Goal: Task Accomplishment & Management: Manage account settings

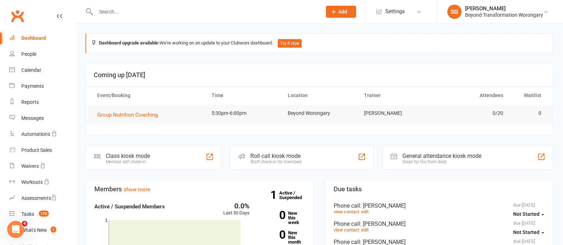
click at [116, 8] on input "text" at bounding box center [205, 12] width 223 height 10
drag, startPoint x: 39, startPoint y: 69, endPoint x: 104, endPoint y: 94, distance: 69.6
click at [39, 69] on div "Calendar" at bounding box center [31, 70] width 20 height 6
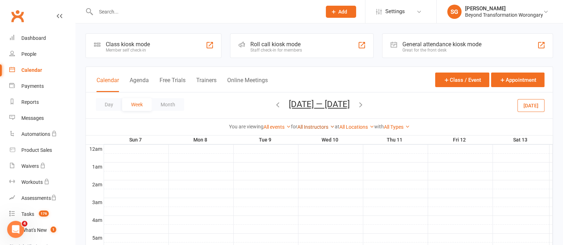
click at [316, 128] on link "All Instructors" at bounding box center [315, 127] width 37 height 6
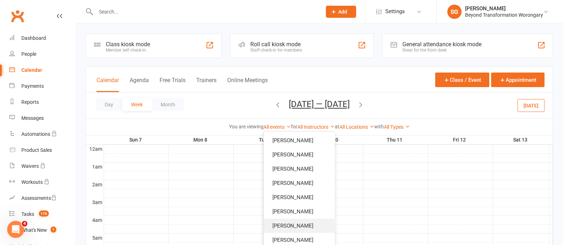
click at [295, 221] on link "[PERSON_NAME]" at bounding box center [299, 226] width 71 height 14
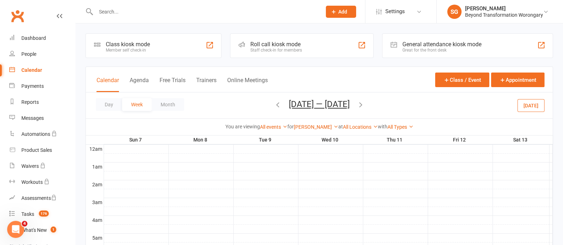
click at [363, 104] on icon "button" at bounding box center [361, 105] width 8 height 8
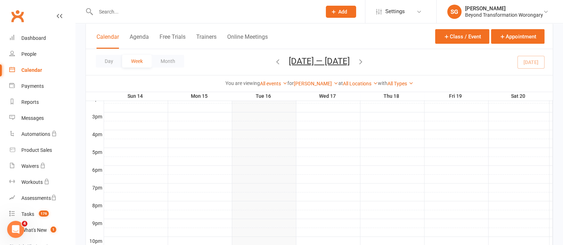
scroll to position [344, 0]
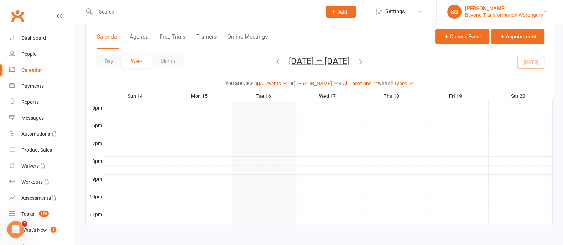
click at [537, 14] on div "Beyond Transformation Worongary" at bounding box center [504, 15] width 78 height 6
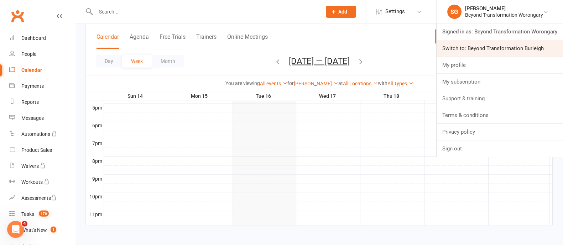
click at [532, 46] on link "Switch to: Beyond Transformation Burleigh" at bounding box center [500, 48] width 126 height 16
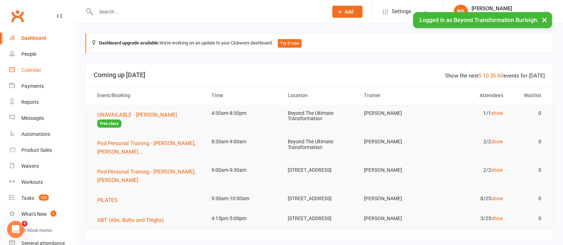
click at [27, 69] on div "Calendar" at bounding box center [31, 70] width 20 height 6
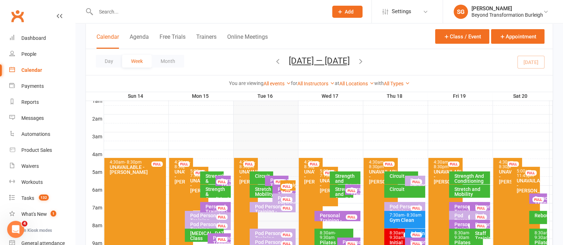
scroll to position [134, 0]
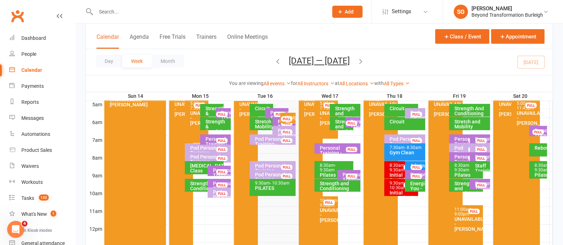
click at [324, 80] on div "All Instructors Shane Gregory Teri Kersten Julie Catherwood Alyson Willis Fiona…" at bounding box center [315, 84] width 37 height 8
click at [321, 82] on link "All Instructors" at bounding box center [315, 84] width 37 height 6
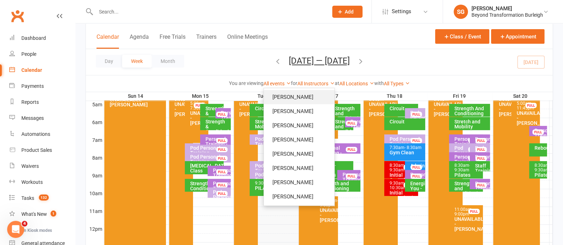
click at [307, 95] on link "[PERSON_NAME]" at bounding box center [299, 97] width 71 height 14
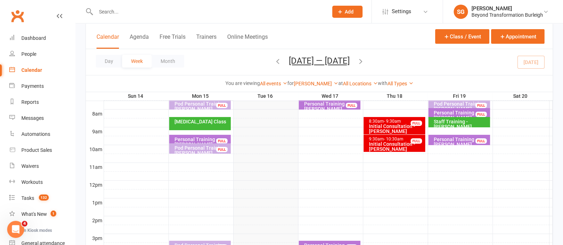
scroll to position [134, 0]
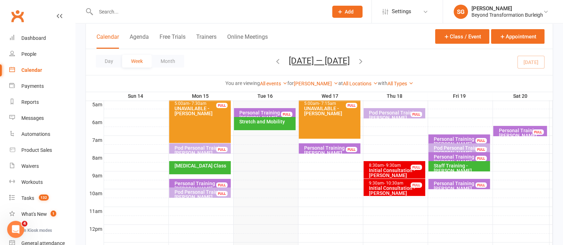
click at [132, 10] on input "text" at bounding box center [208, 12] width 229 height 10
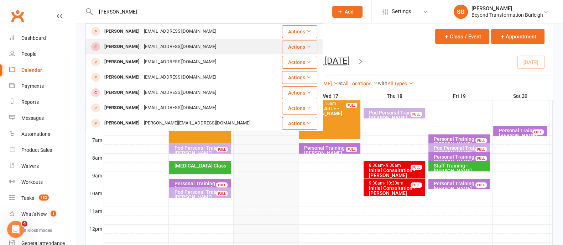
type input "tracey wood"
click at [136, 54] on div "Tracey Wood globalshinetracey@gmail.com" at bounding box center [183, 47] width 195 height 15
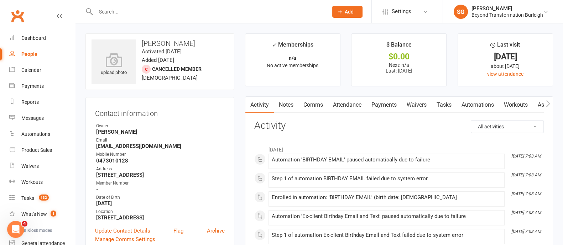
click at [141, 17] on div at bounding box center [205, 11] width 238 height 23
click at [128, 11] on input "text" at bounding box center [208, 12] width 229 height 10
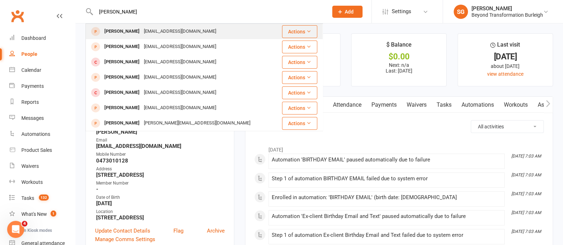
type input "tracey woods"
click at [134, 31] on div "Tracey Woods" at bounding box center [122, 31] width 40 height 10
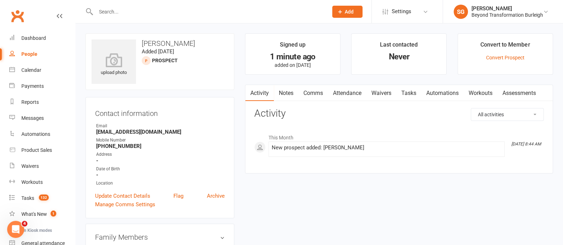
click at [353, 89] on link "Attendance" at bounding box center [347, 93] width 38 height 16
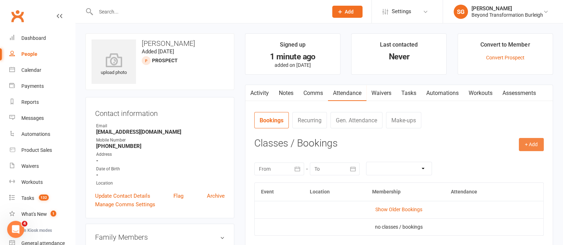
click at [531, 144] on button "+ Add" at bounding box center [531, 144] width 25 height 13
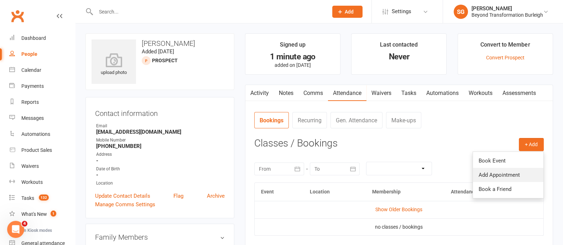
click at [489, 175] on link "Add Appointment" at bounding box center [508, 175] width 71 height 14
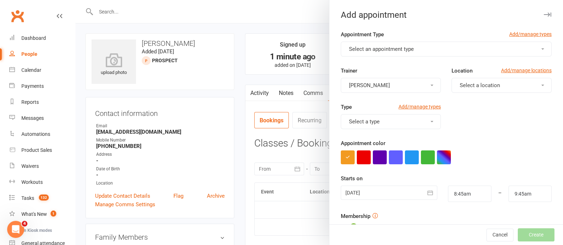
click at [373, 40] on div "Appointment Type Add/manage types" at bounding box center [446, 35] width 211 height 11
click at [374, 56] on button "Select an appointment type" at bounding box center [446, 49] width 211 height 15
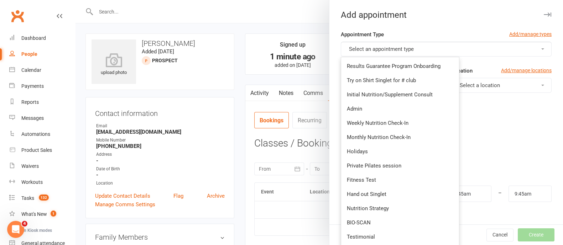
click at [374, 56] on button "Select an appointment type" at bounding box center [446, 49] width 211 height 15
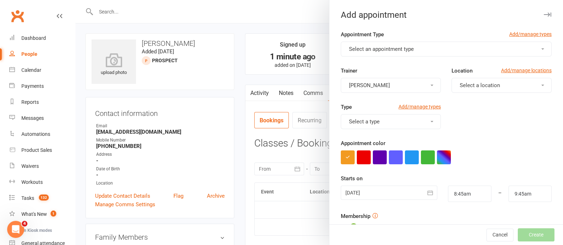
click at [379, 44] on button "Select an appointment type" at bounding box center [446, 49] width 211 height 15
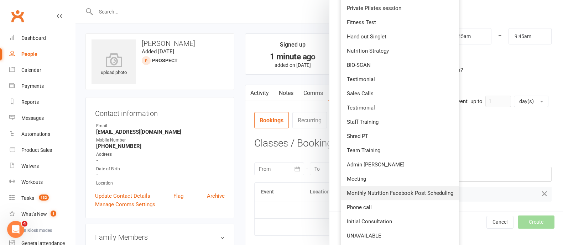
scroll to position [178, 0]
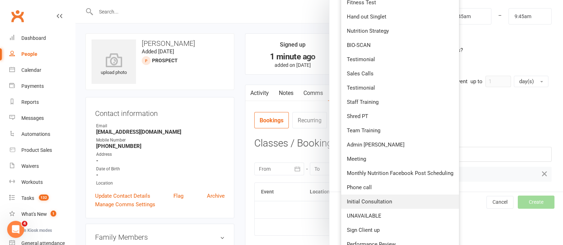
click at [383, 196] on link "Initial Consultation" at bounding box center [400, 202] width 118 height 14
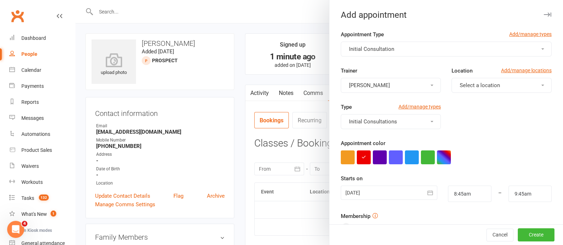
click at [409, 49] on button "Initial Consultation" at bounding box center [446, 49] width 211 height 15
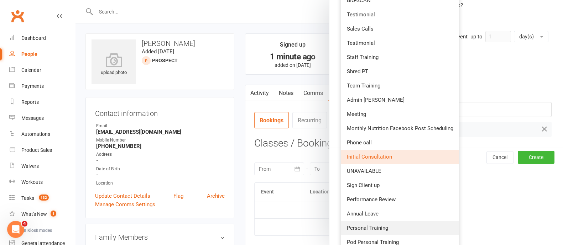
scroll to position [267, 0]
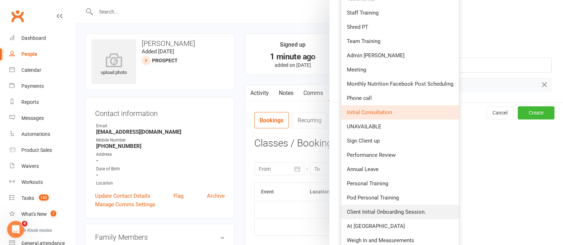
click at [381, 212] on span "Client Initial Onboarding Session." at bounding box center [386, 212] width 79 height 6
type input "9:15am"
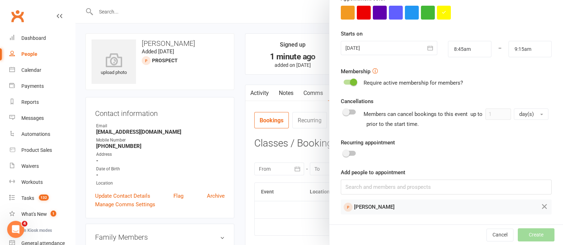
scroll to position [0, 0]
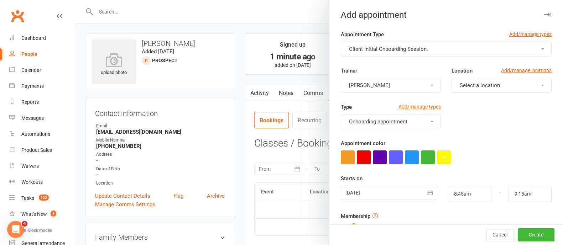
click at [469, 86] on span "Select a location" at bounding box center [480, 85] width 40 height 6
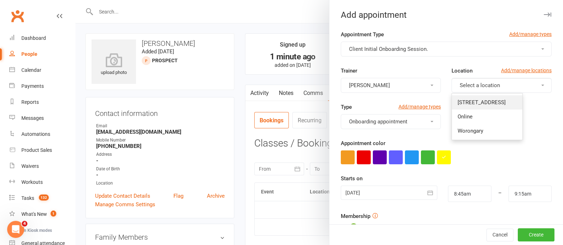
click at [467, 107] on link "[STREET_ADDRESS]" at bounding box center [487, 102] width 71 height 14
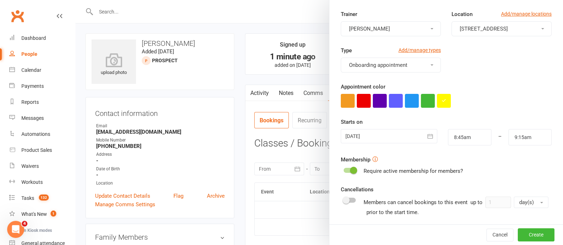
scroll to position [144, 0]
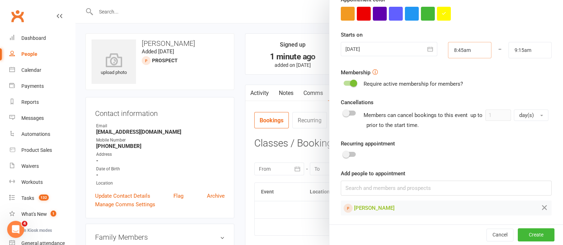
click at [452, 53] on input "8:45am" at bounding box center [469, 50] width 43 height 16
type input "10:30am"
click at [453, 105] on li "10:30am" at bounding box center [466, 105] width 34 height 11
click at [515, 42] on input "9:15am" at bounding box center [530, 50] width 43 height 16
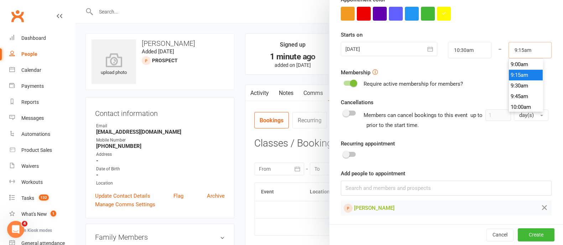
scroll to position [474, 0]
type input "11:00am"
click at [511, 61] on li "11:00am" at bounding box center [526, 61] width 34 height 11
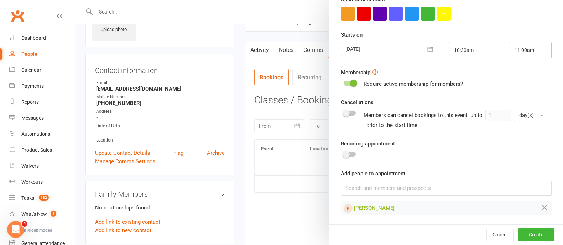
scroll to position [89, 0]
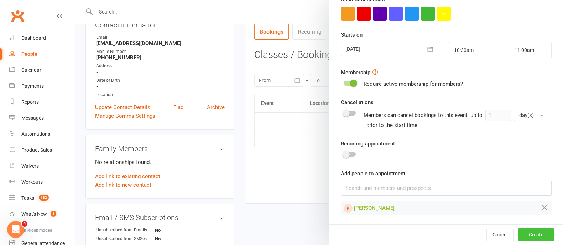
click at [530, 238] on button "Create" at bounding box center [536, 235] width 37 height 13
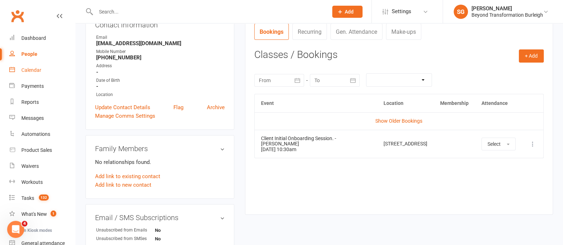
click at [43, 65] on link "Calendar" at bounding box center [42, 70] width 66 height 16
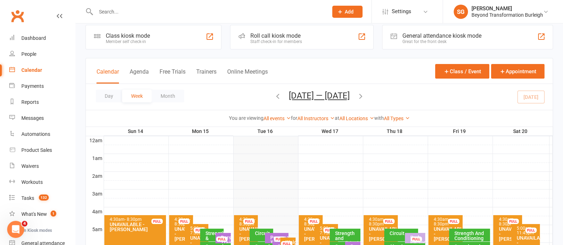
scroll to position [178, 0]
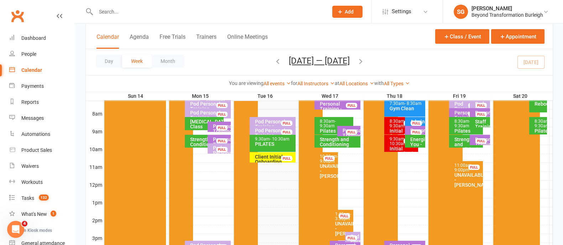
click at [271, 155] on div "Client Initial Onboarding Session. - [PERSON_NAME]" at bounding box center [275, 165] width 40 height 20
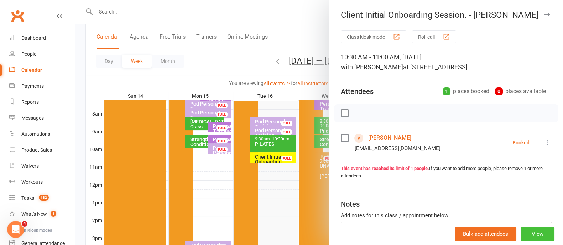
click at [529, 232] on button "View" at bounding box center [538, 234] width 34 height 15
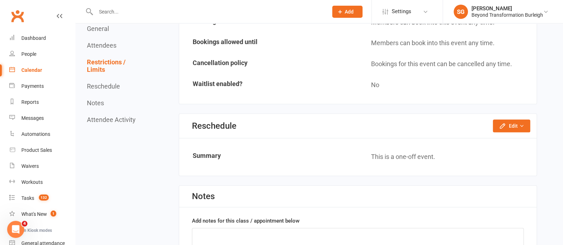
scroll to position [490, 0]
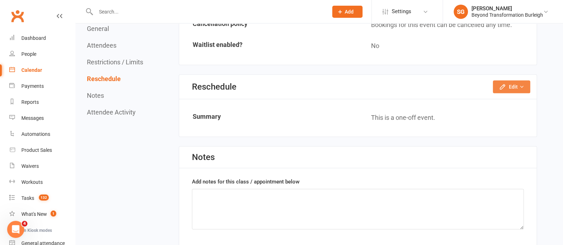
click at [508, 87] on button "Edit" at bounding box center [511, 87] width 37 height 13
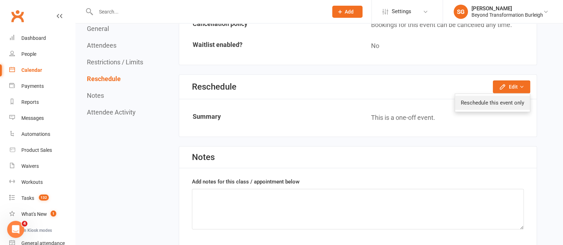
click at [505, 97] on link "Reschedule this event only" at bounding box center [492, 103] width 75 height 14
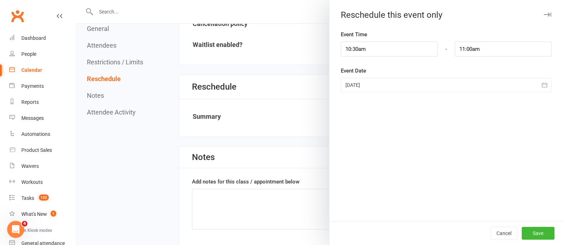
click at [541, 86] on icon "button" at bounding box center [544, 85] width 7 height 7
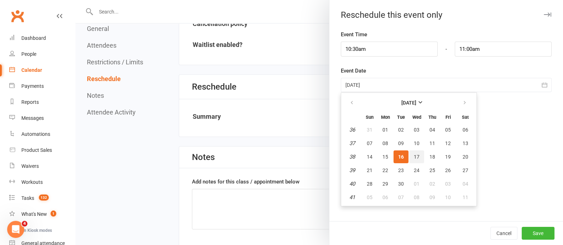
click at [414, 159] on span "17" at bounding box center [417, 157] width 6 height 6
type input "17 Sep 2025"
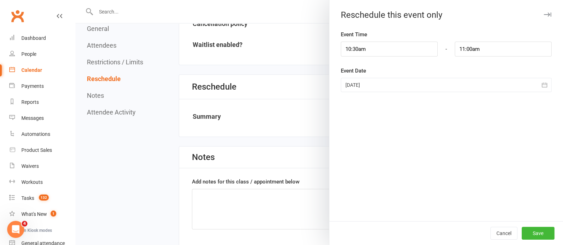
click at [524, 227] on div "Cancel Save" at bounding box center [447, 234] width 234 height 24
click at [527, 231] on button "Save" at bounding box center [538, 233] width 33 height 13
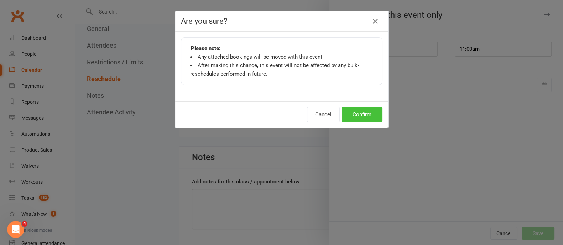
click at [362, 117] on button "Confirm" at bounding box center [362, 114] width 41 height 15
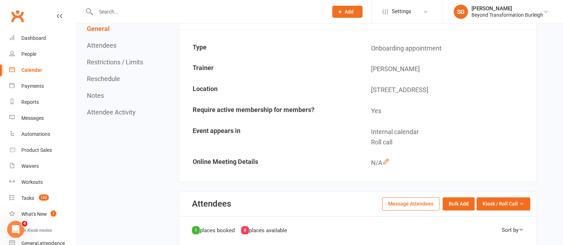
scroll to position [223, 0]
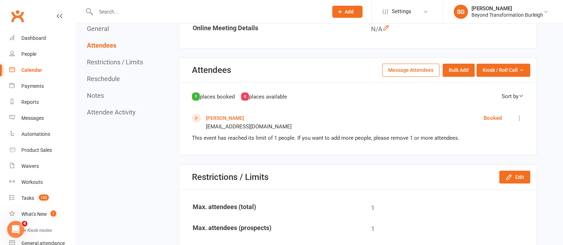
click at [222, 115] on link "Tracey Woods" at bounding box center [225, 118] width 38 height 6
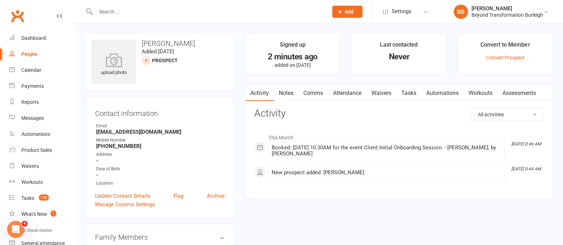
click at [281, 85] on link "Notes" at bounding box center [286, 93] width 25 height 16
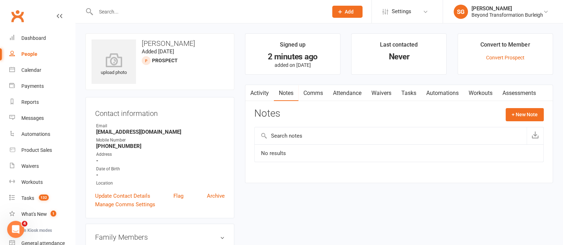
click at [534, 107] on div "Activity Notes Comms Attendance Waivers Tasks Automations Workouts Assessments …" at bounding box center [399, 134] width 308 height 99
click at [524, 112] on button "+ New Note" at bounding box center [525, 114] width 38 height 13
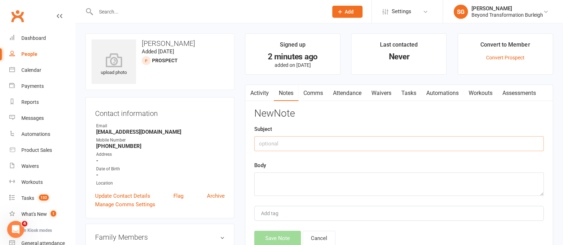
click at [328, 148] on input "text" at bounding box center [399, 143] width 290 height 15
type input "Onboarding notes"
click at [306, 190] on textarea at bounding box center [399, 185] width 290 height 24
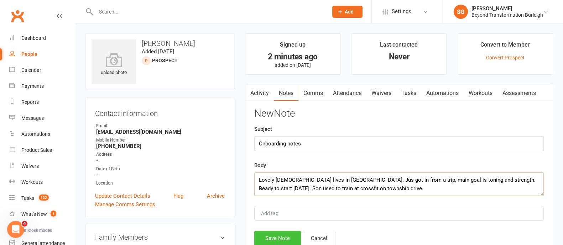
type textarea "Lovely lady lives in Palm beach. Jus got in from a trip, main goal is toning an…"
click at [281, 235] on button "Save Note" at bounding box center [277, 238] width 47 height 15
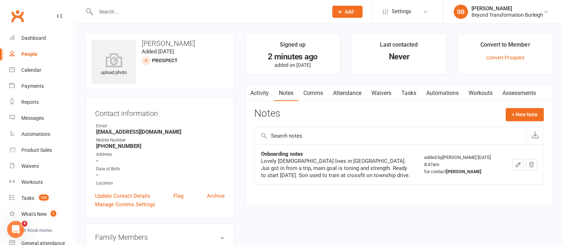
click at [113, 7] on input "text" at bounding box center [208, 12] width 229 height 10
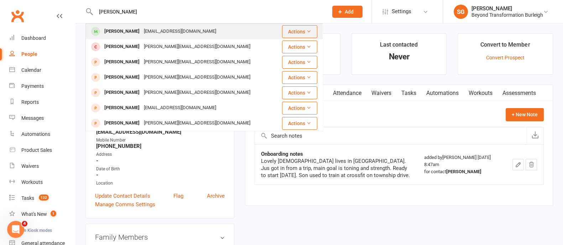
type input "jenny lu"
click at [199, 34] on div "Jenny Luker jennyluker1609@gmail.com" at bounding box center [183, 31] width 195 height 15
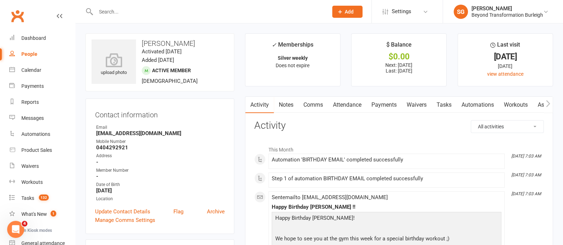
click at [342, 100] on link "Attendance" at bounding box center [347, 105] width 38 height 16
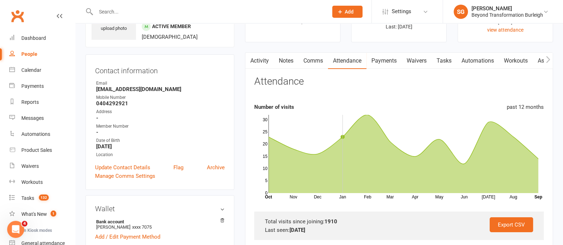
scroll to position [134, 0]
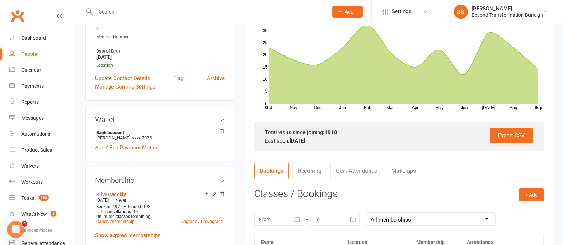
click at [116, 8] on input "text" at bounding box center [208, 12] width 229 height 10
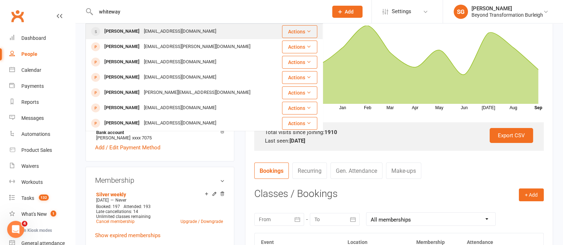
type input "whiteway"
click at [132, 25] on div "Christine Whiteway cwhiteway1958@gmail.com" at bounding box center [181, 31] width 190 height 15
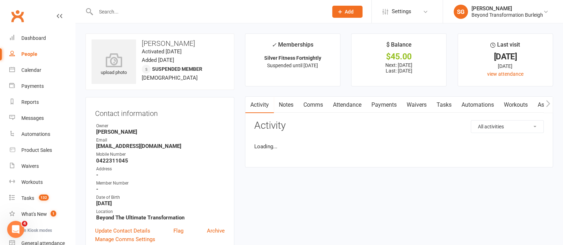
click at [359, 99] on link "Attendance" at bounding box center [347, 105] width 38 height 16
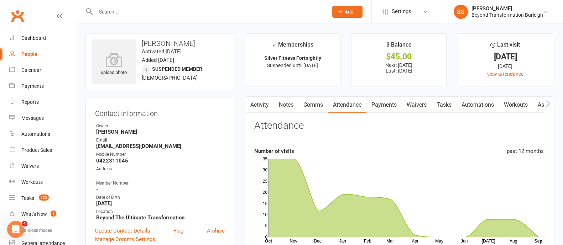
scroll to position [134, 0]
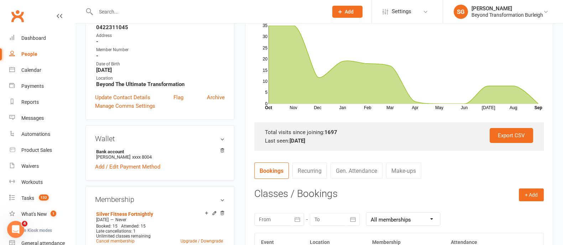
click at [121, 7] on input "text" at bounding box center [208, 12] width 229 height 10
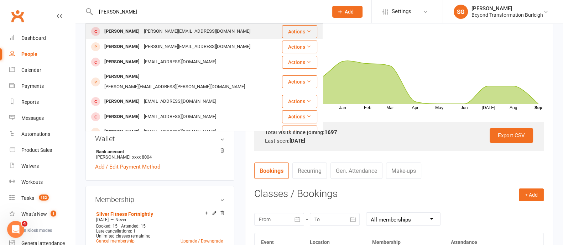
type input "stephen ball"
click at [164, 34] on div "stephenball@soniccomputing.com.au" at bounding box center [197, 31] width 111 height 10
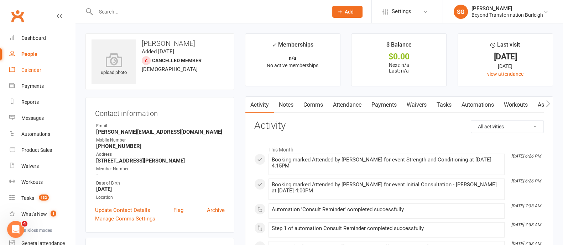
click at [39, 65] on link "Calendar" at bounding box center [42, 70] width 66 height 16
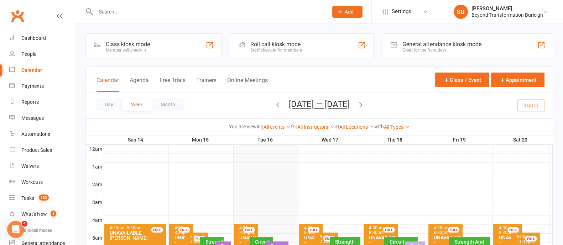
drag, startPoint x: 369, startPoint y: 105, endPoint x: 366, endPoint y: 105, distance: 3.6
click at [369, 105] on div "Day Week Month Sep 14 — 20 2025 September 2025 Sun Mon Tue Wed Thu Fri Sat 31 0…" at bounding box center [319, 106] width 467 height 26
click at [365, 105] on icon "button" at bounding box center [361, 105] width 8 height 8
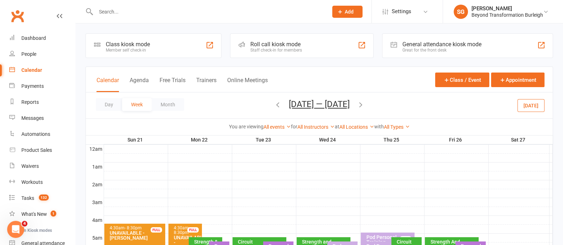
click at [365, 105] on icon "button" at bounding box center [361, 105] width 8 height 8
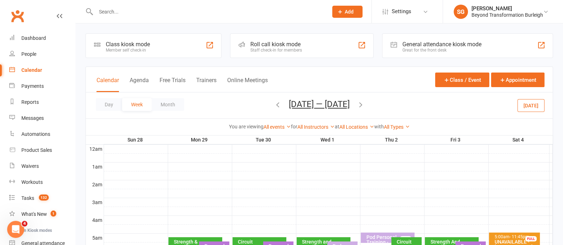
click at [365, 104] on icon "button" at bounding box center [361, 105] width 8 height 8
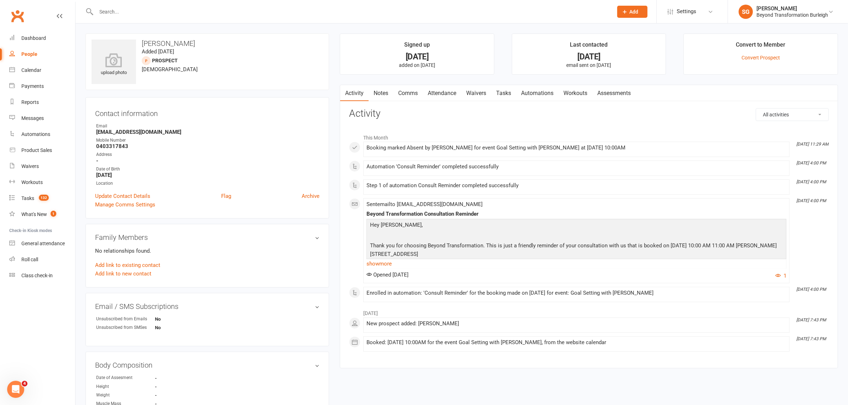
click at [122, 12] on input "text" at bounding box center [351, 12] width 514 height 10
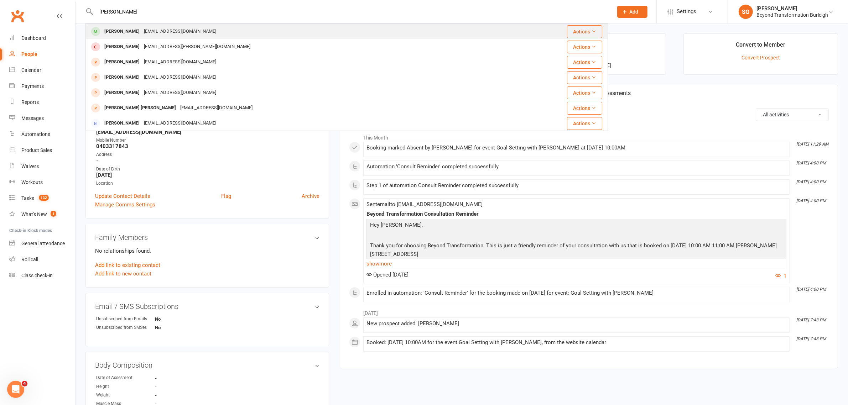
type input "[PERSON_NAME]"
click at [142, 34] on div "[EMAIL_ADDRESS][DOMAIN_NAME]" at bounding box center [180, 31] width 77 height 10
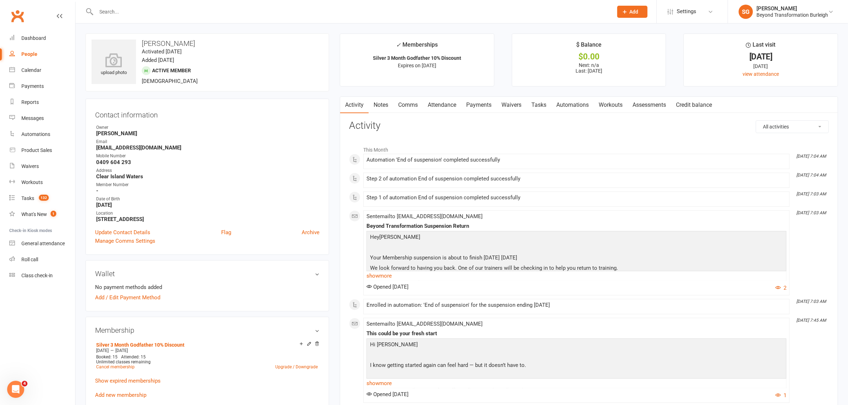
click at [447, 104] on link "Attendance" at bounding box center [442, 105] width 38 height 16
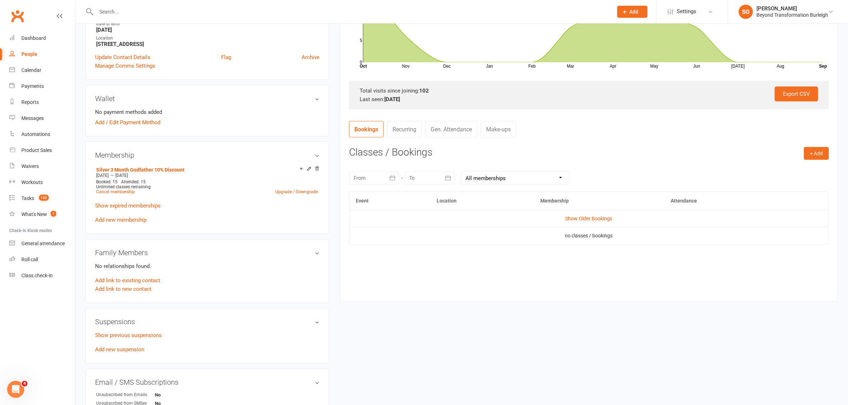
scroll to position [89, 0]
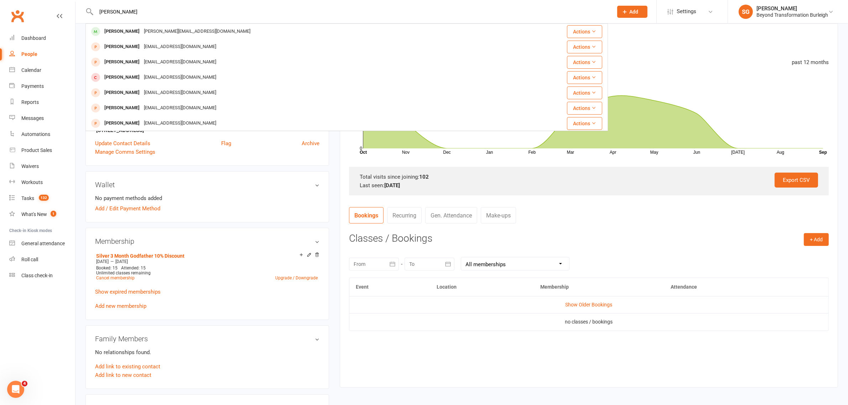
type input "ANDREW BAKER"
click at [149, 31] on div "andrew@holmacstrata.com.au" at bounding box center [197, 31] width 111 height 10
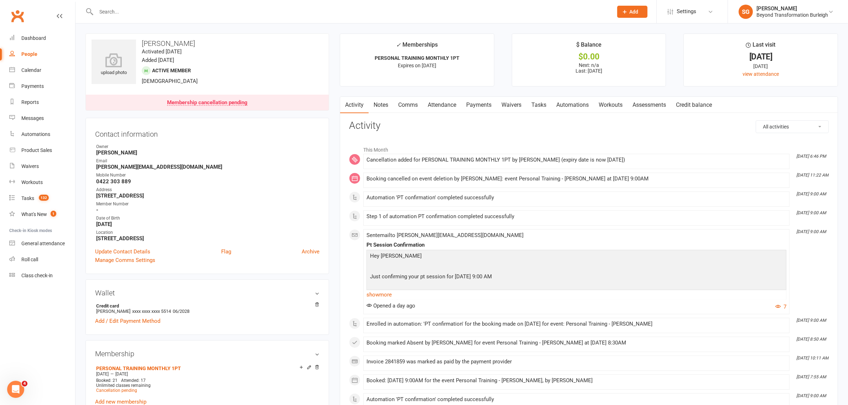
click at [141, 15] on input "text" at bounding box center [351, 12] width 514 height 10
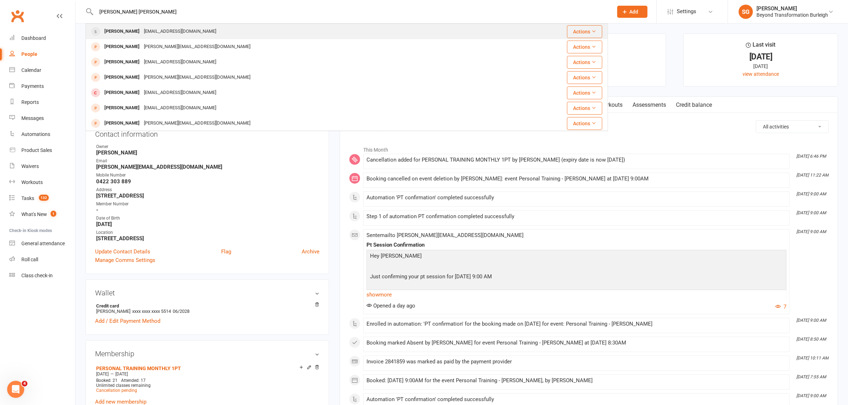
type input "KATE LESLI"
click at [142, 30] on div "katiekoo77@gmail.com" at bounding box center [180, 31] width 77 height 10
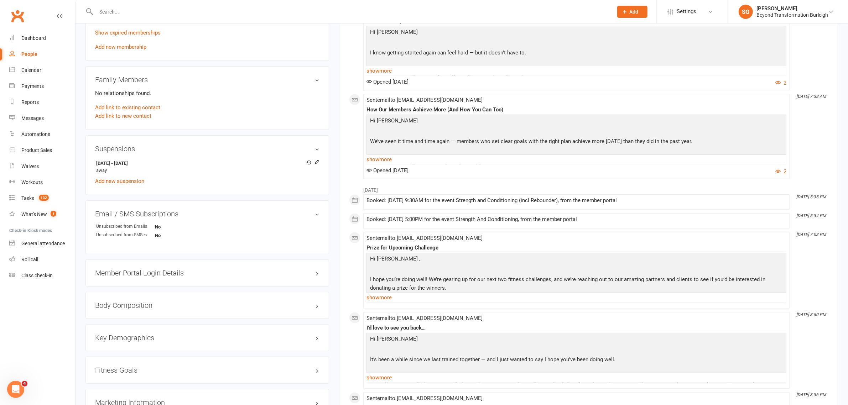
scroll to position [45, 0]
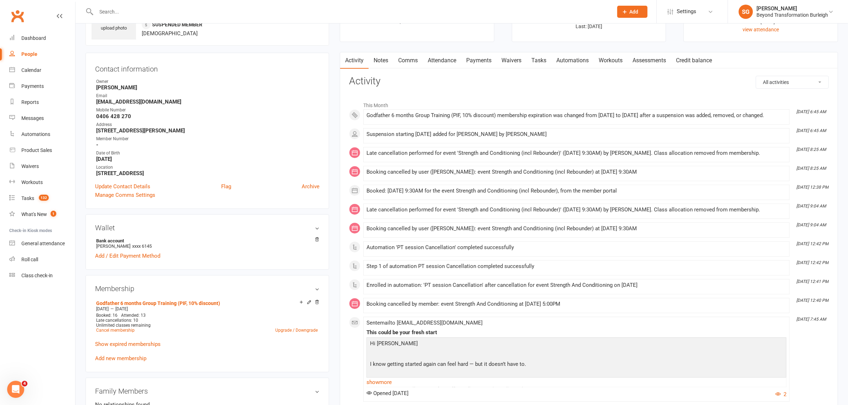
click at [160, 11] on input "text" at bounding box center [351, 12] width 514 height 10
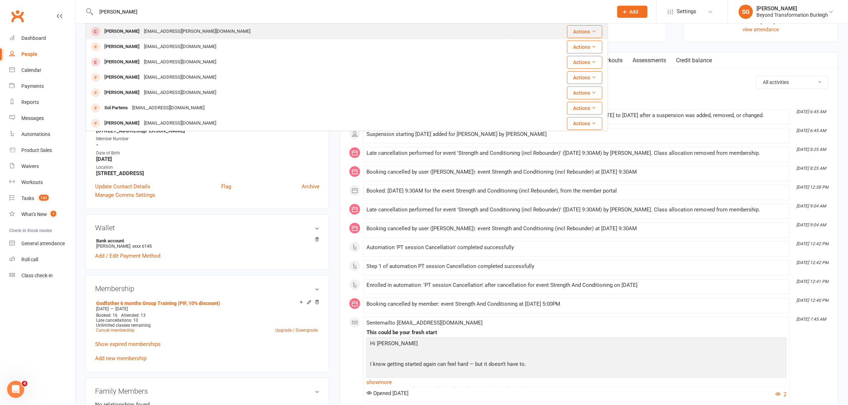
type input "SUE PARSONS"
click at [159, 32] on div "sue.parsons@optusnet.com.au" at bounding box center [197, 31] width 111 height 10
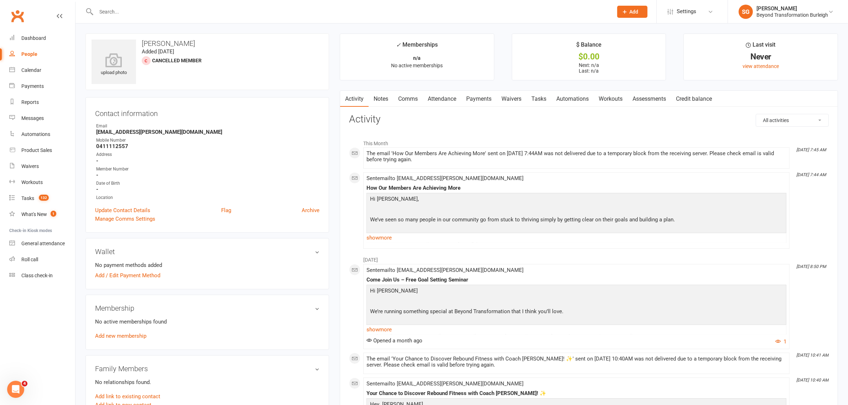
click at [223, 14] on input "text" at bounding box center [351, 12] width 514 height 10
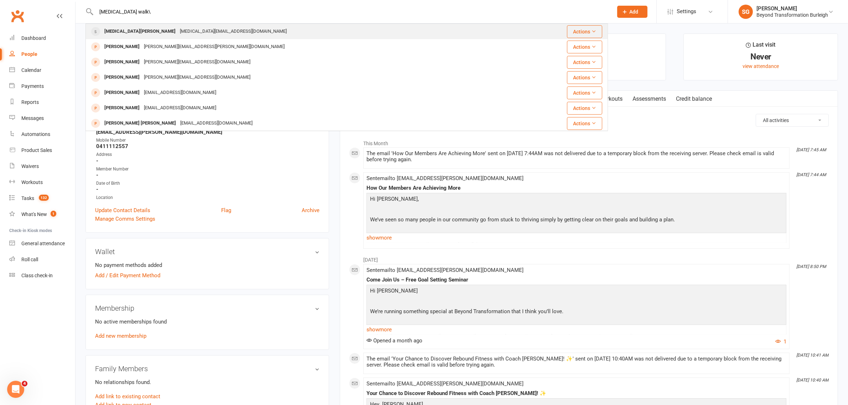
type input "alora walk\"
click at [178, 34] on div "alora@me.com" at bounding box center [233, 31] width 111 height 10
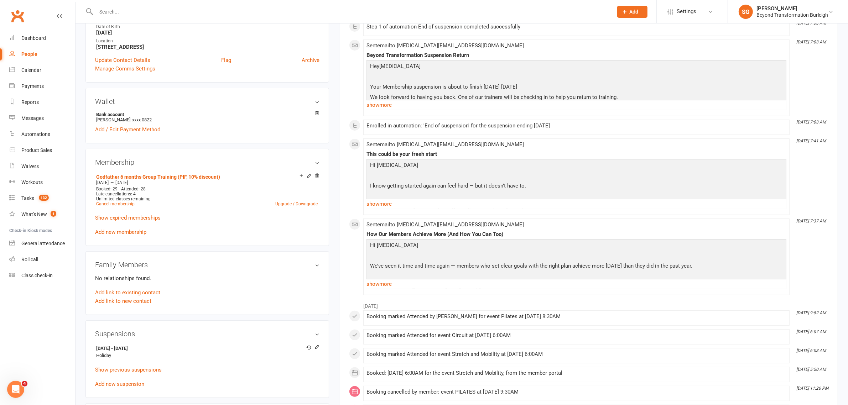
scroll to position [223, 0]
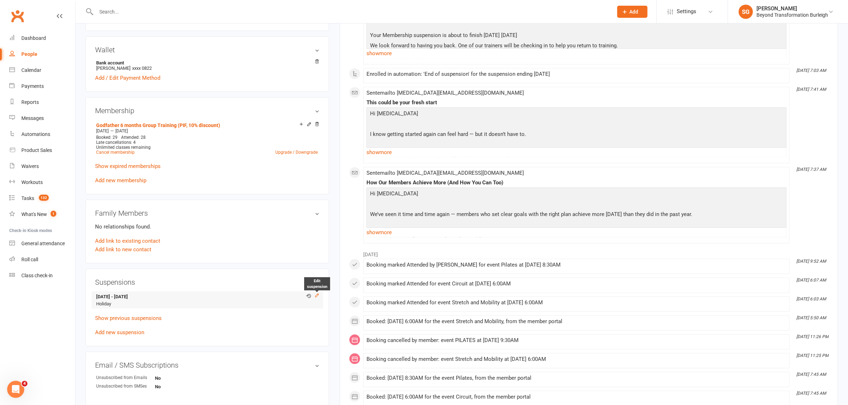
click at [317, 293] on icon at bounding box center [317, 295] width 5 height 5
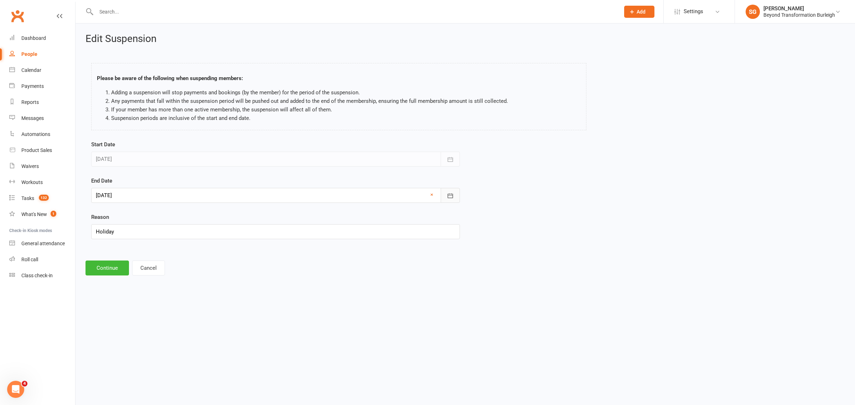
click at [446, 193] on button "button" at bounding box center [450, 195] width 19 height 15
click at [136, 266] on span "15" at bounding box center [136, 268] width 6 height 6
type input "15 Sep 2025"
click at [432, 196] on link "×" at bounding box center [431, 195] width 3 height 9
click at [447, 195] on icon "button" at bounding box center [450, 195] width 7 height 7
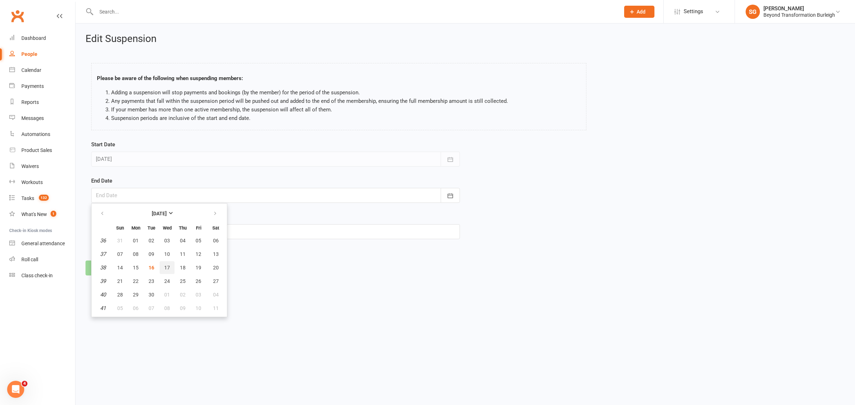
click at [165, 266] on span "17" at bounding box center [167, 268] width 6 height 6
click at [448, 193] on icon "button" at bounding box center [450, 195] width 7 height 7
click at [180, 265] on span "18" at bounding box center [183, 268] width 6 height 6
type input "18 Sep 2025"
click at [104, 269] on button "Continue" at bounding box center [107, 268] width 43 height 15
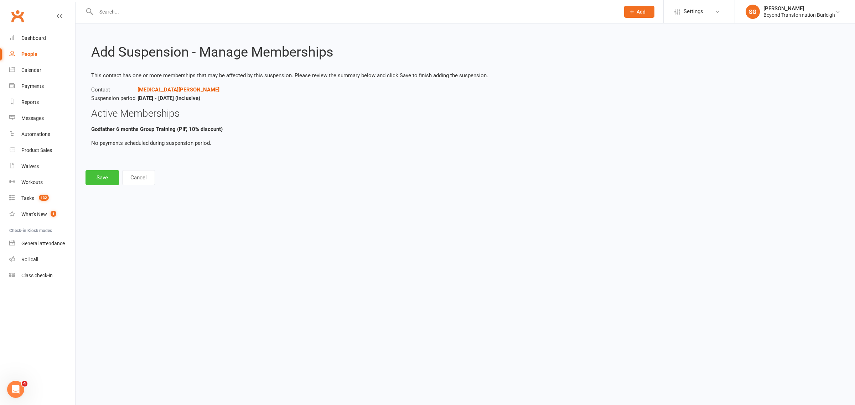
click at [104, 178] on button "Save" at bounding box center [102, 177] width 33 height 15
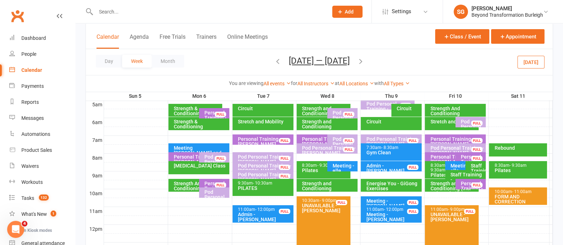
click at [277, 63] on icon "button" at bounding box center [278, 61] width 8 height 8
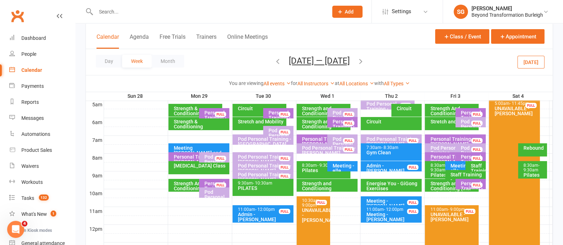
click at [274, 61] on icon "button" at bounding box center [278, 61] width 8 height 8
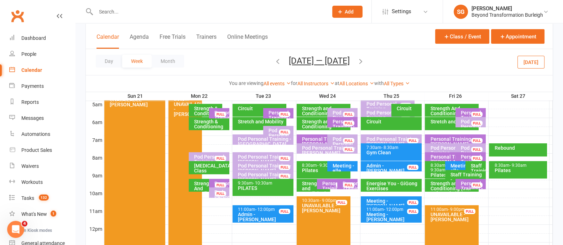
click at [274, 61] on icon "button" at bounding box center [278, 61] width 8 height 8
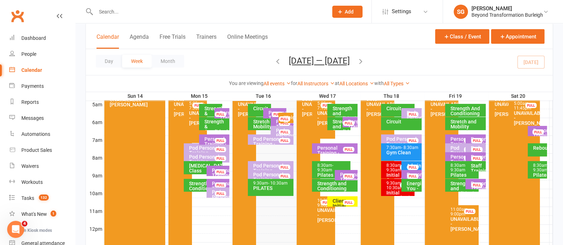
click at [321, 79] on div "You are viewing All events All events Empty events Full events Non-empty events…" at bounding box center [319, 83] width 459 height 8
click at [320, 81] on link "All Instructors" at bounding box center [315, 84] width 37 height 6
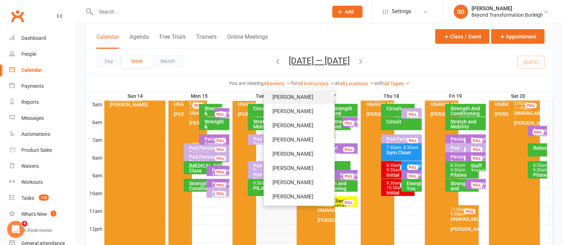
click at [315, 92] on link "[PERSON_NAME]" at bounding box center [299, 97] width 71 height 14
